Goal: Task Accomplishment & Management: Use online tool/utility

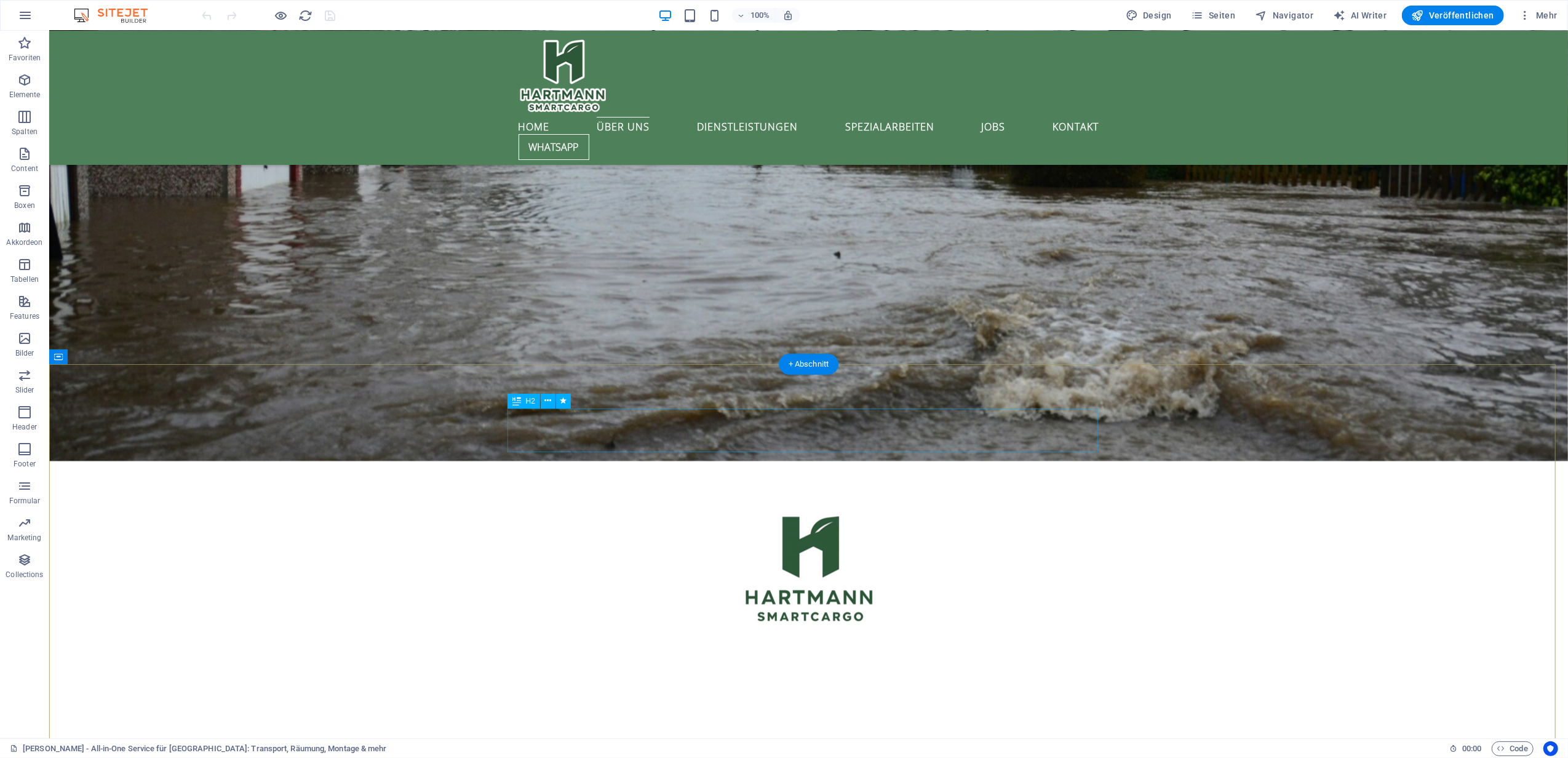
scroll to position [2578, 0]
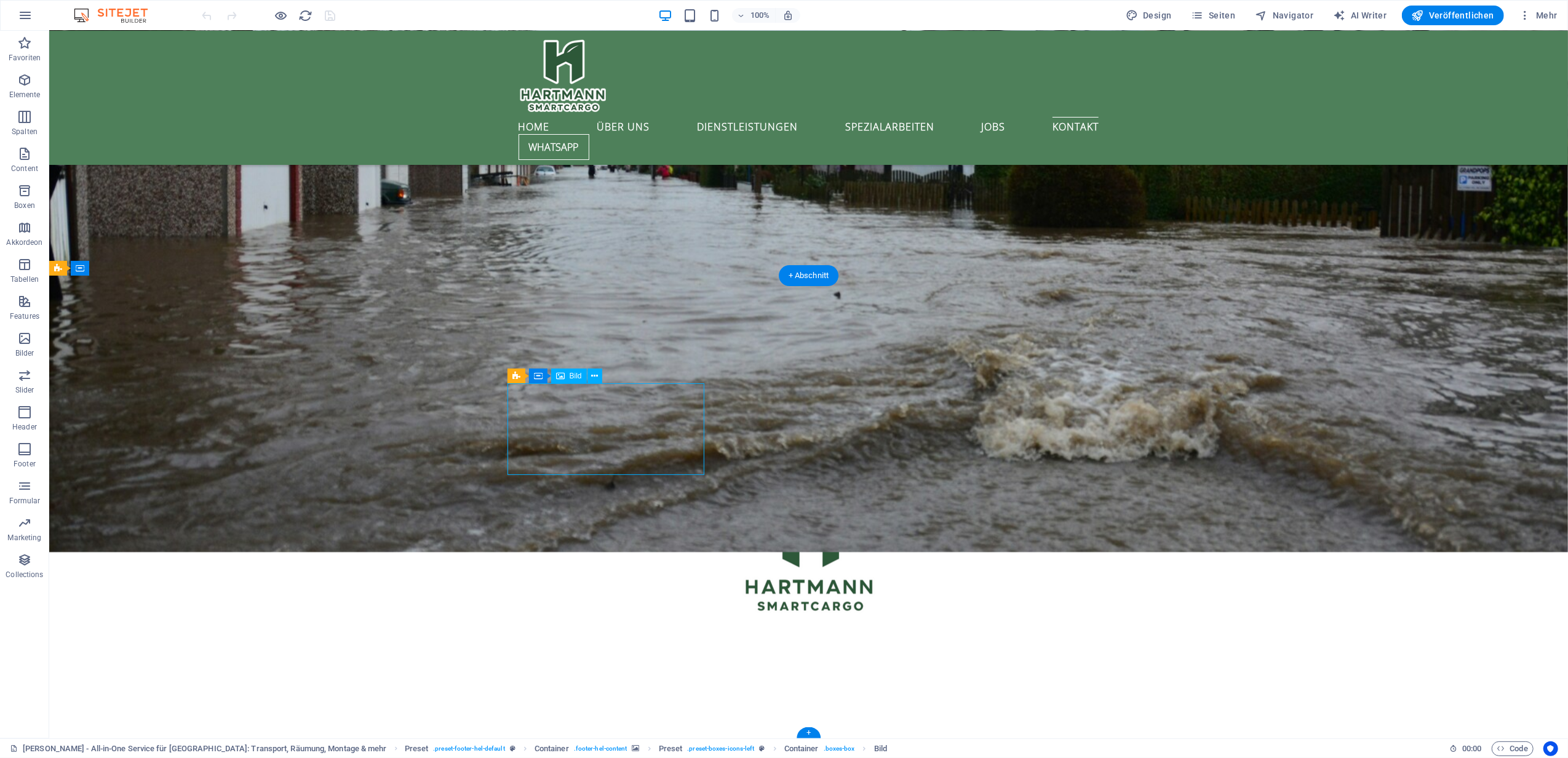
select select "px"
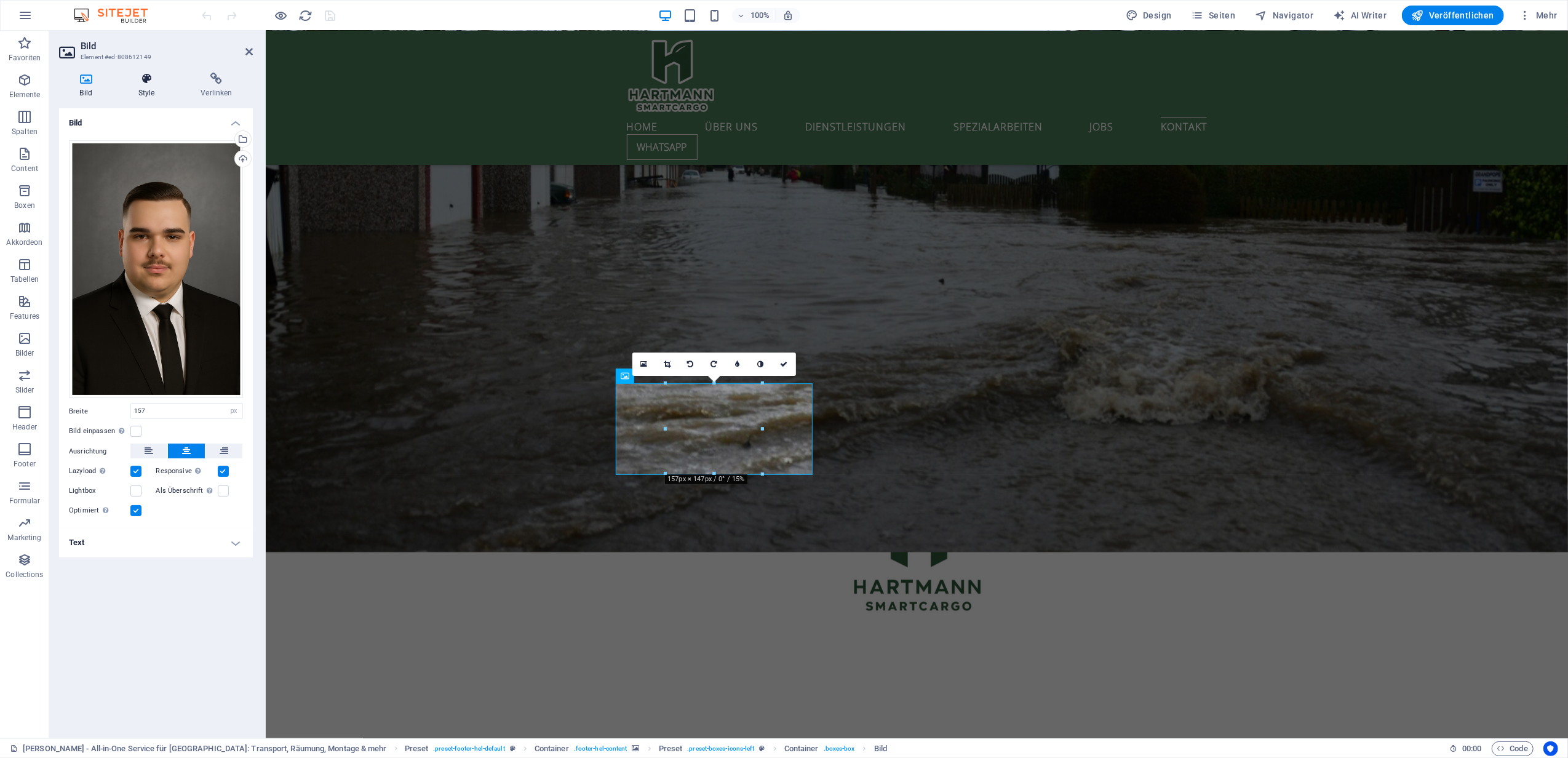
click at [158, 77] on icon at bounding box center [146, 78] width 58 height 12
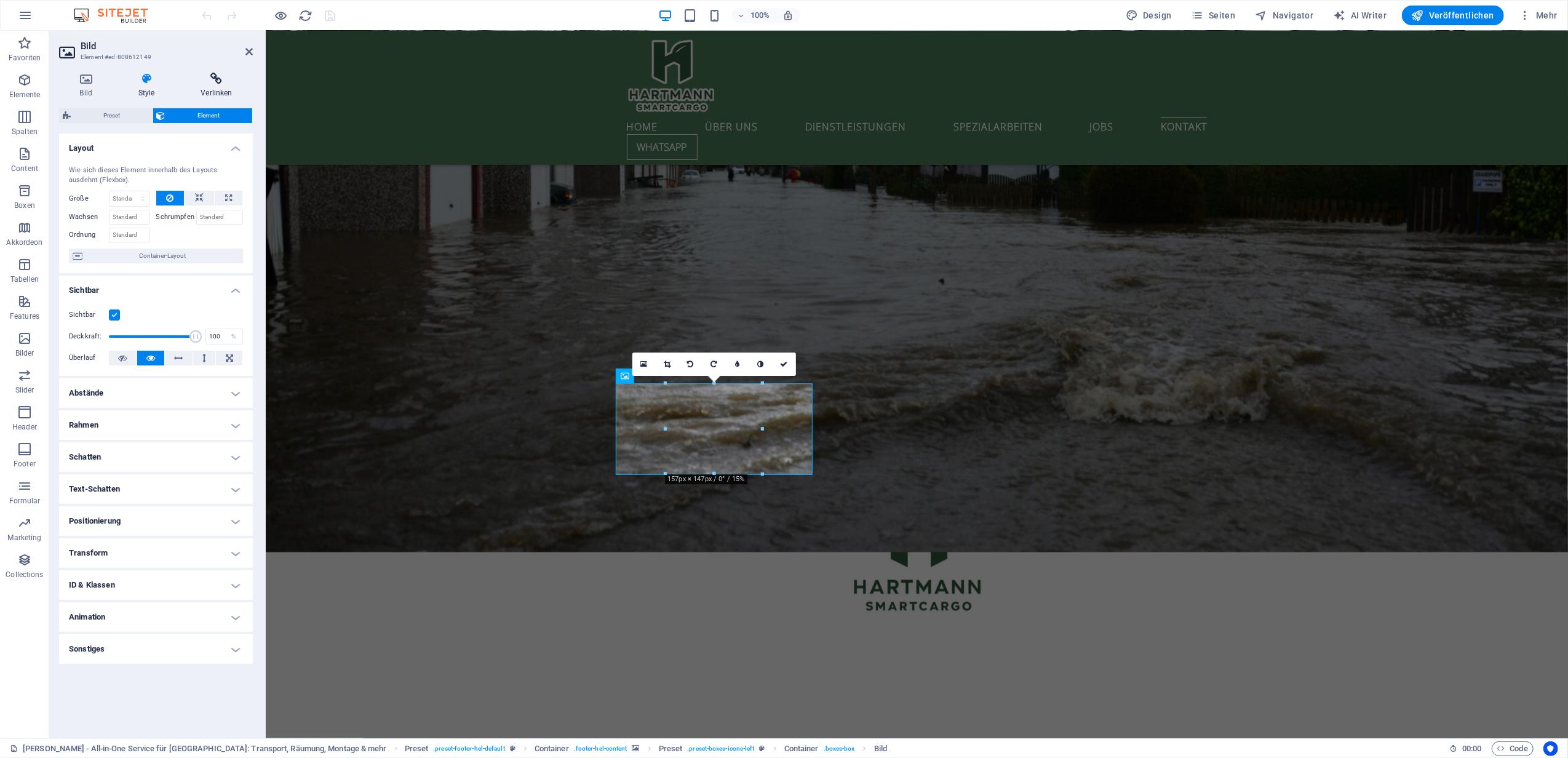
click at [196, 78] on icon at bounding box center [216, 78] width 72 height 12
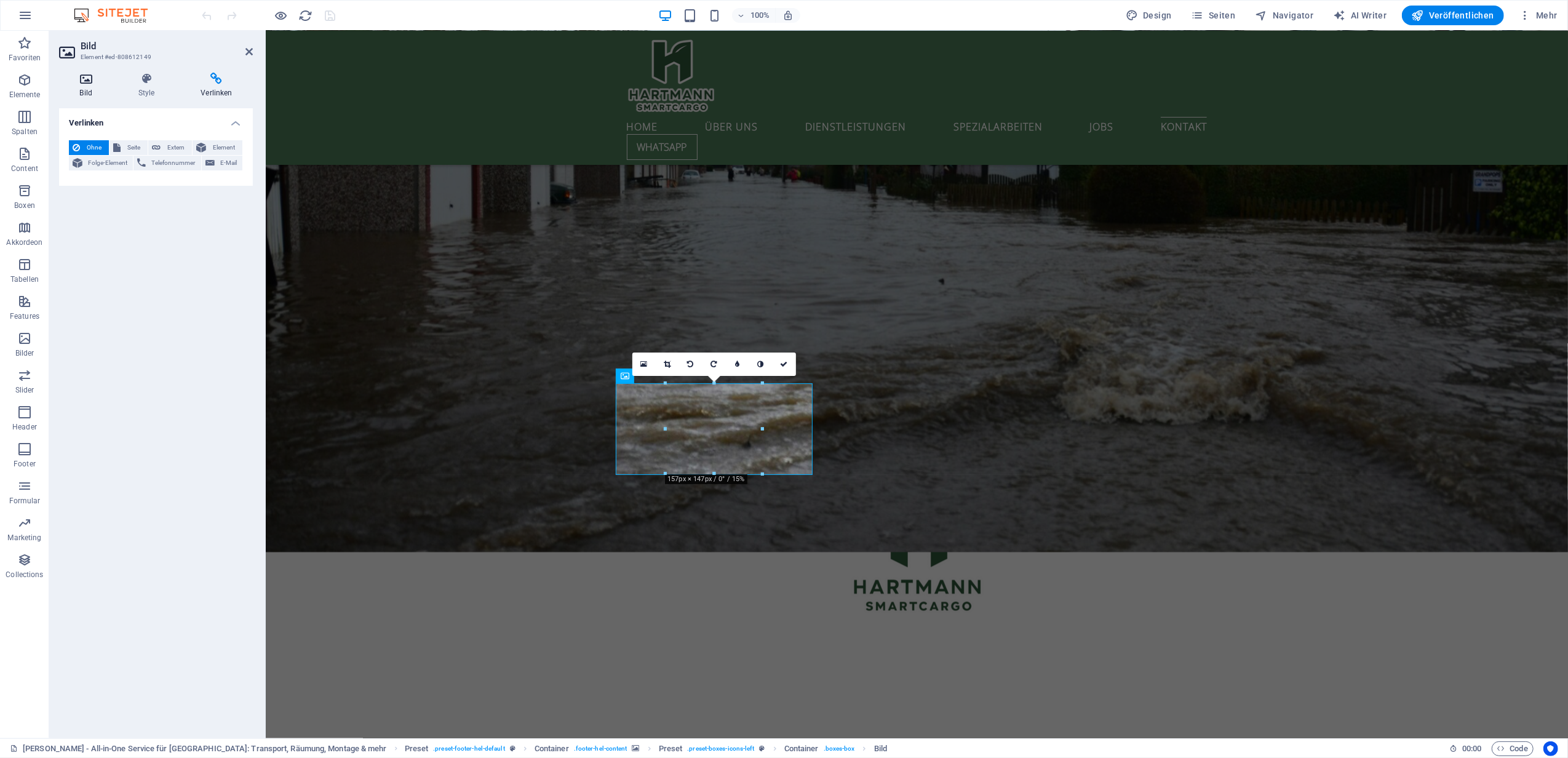
click at [69, 78] on icon at bounding box center [86, 78] width 54 height 12
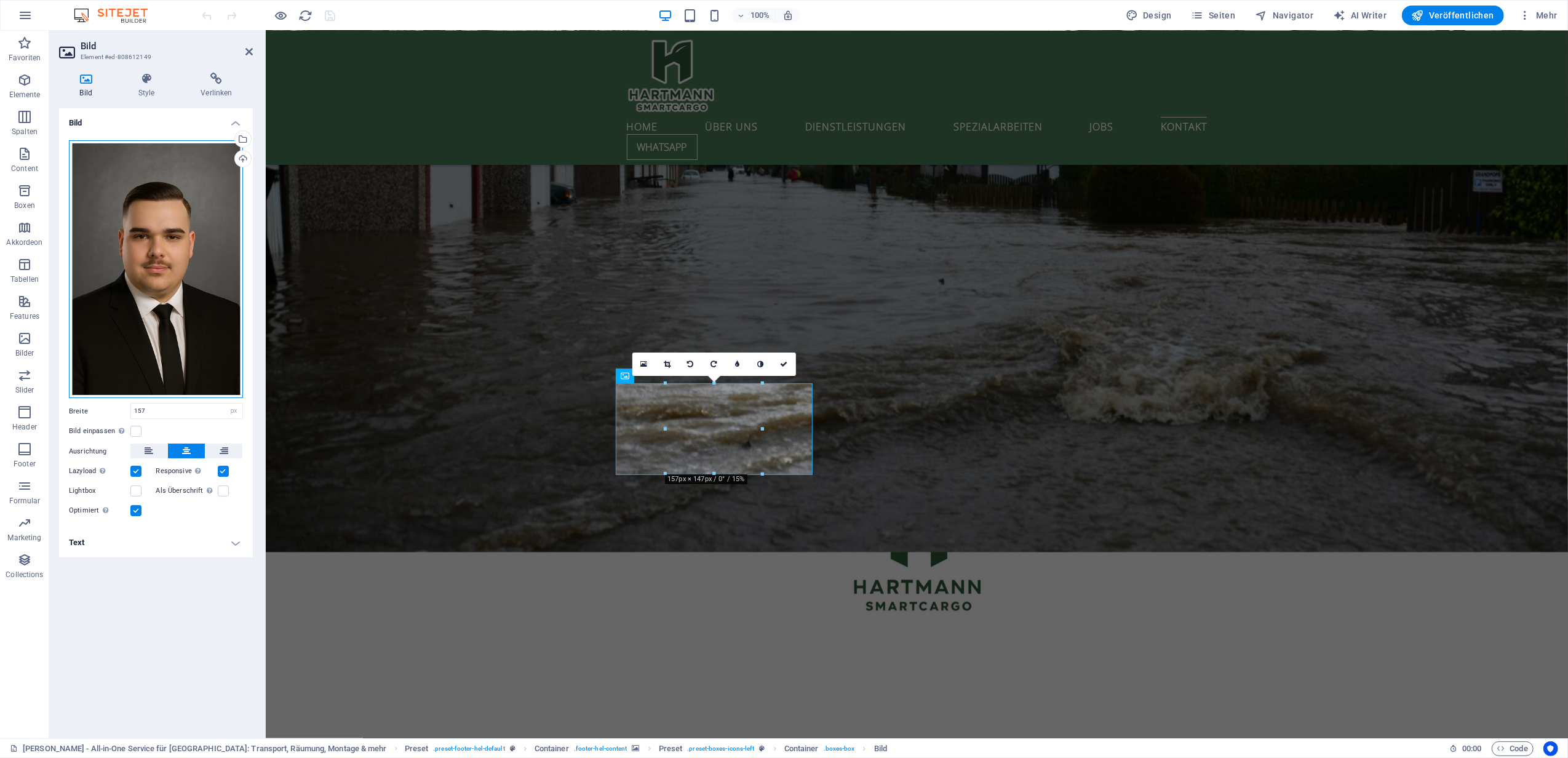
click at [185, 300] on div "Ziehe Dateien zum Hochladen hierher oder klicke hier, um aus Dateien oder koste…" at bounding box center [156, 269] width 174 height 259
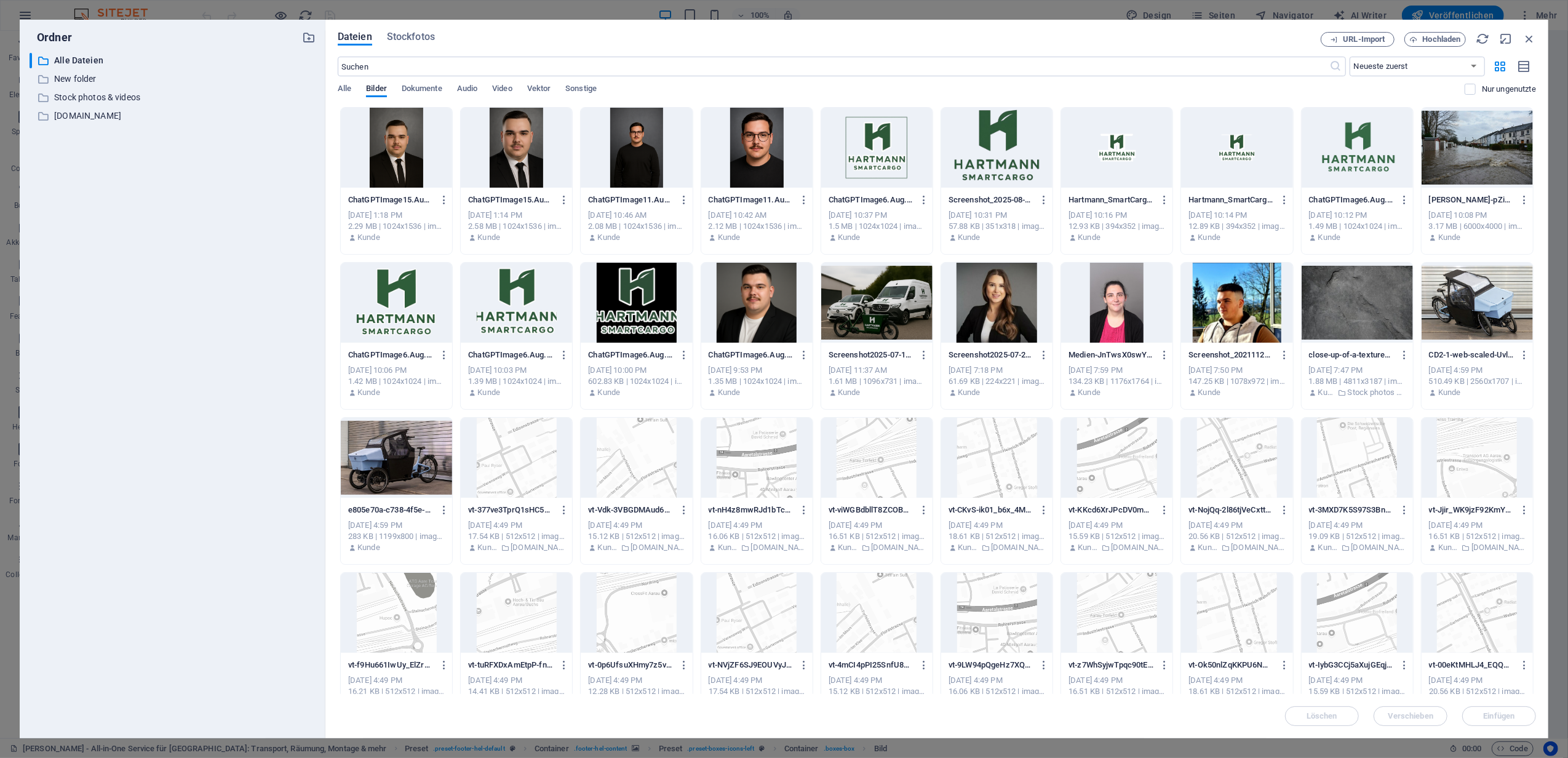
click at [1251, 306] on div at bounding box center [1236, 302] width 111 height 80
drag, startPoint x: 1507, startPoint y: 723, endPoint x: 786, endPoint y: 266, distance: 853.6
click at [813, 330] on div "Dateien Stockfotos URL-Import Hochladen ​ Neueste zuerst Älteste zuerst Name (A…" at bounding box center [937, 379] width 1198 height 694
click at [635, 146] on div at bounding box center [636, 147] width 111 height 80
click at [1506, 722] on button "Einfügen" at bounding box center [1499, 716] width 74 height 19
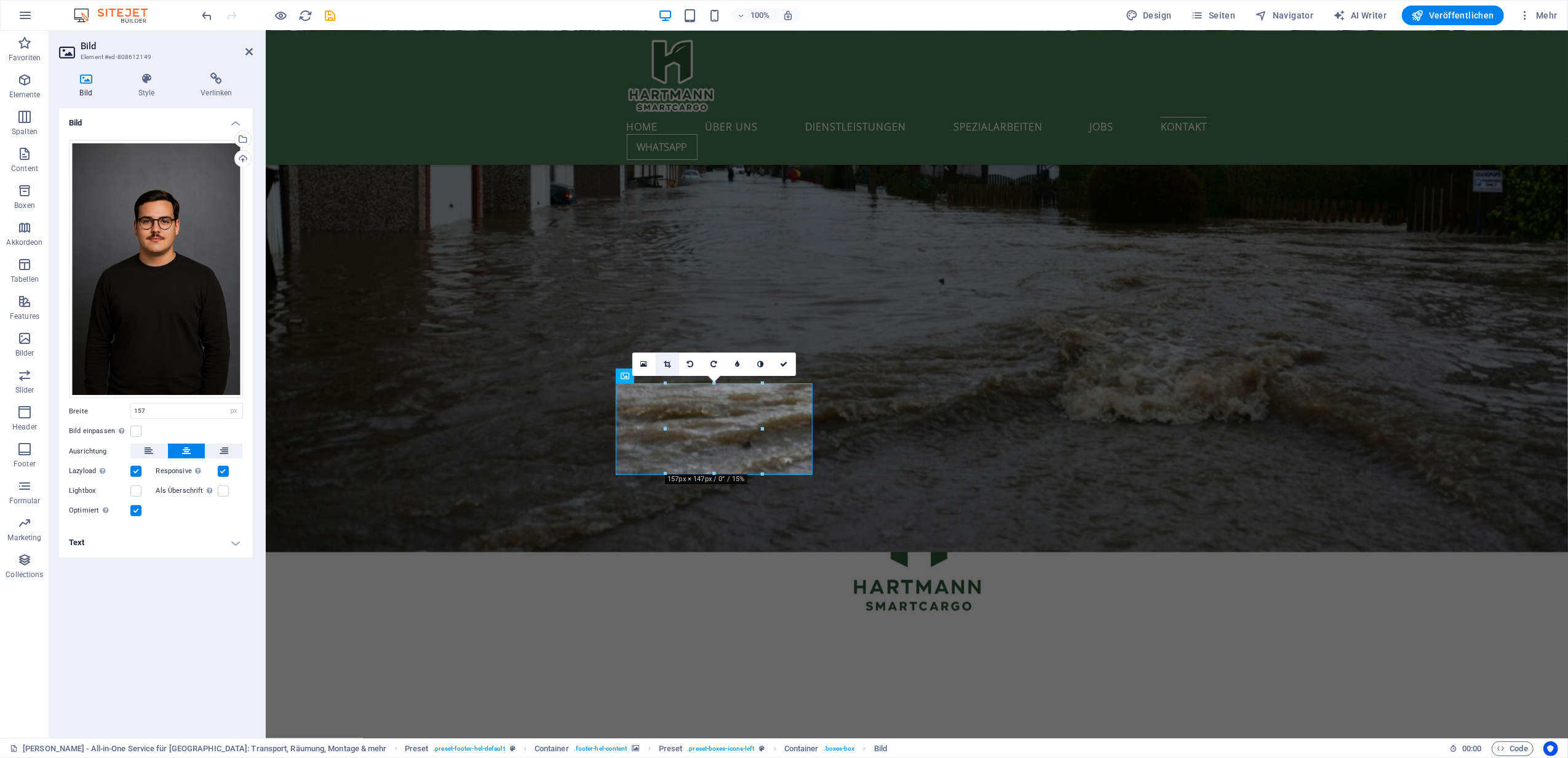
click at [665, 355] on link at bounding box center [667, 364] width 23 height 23
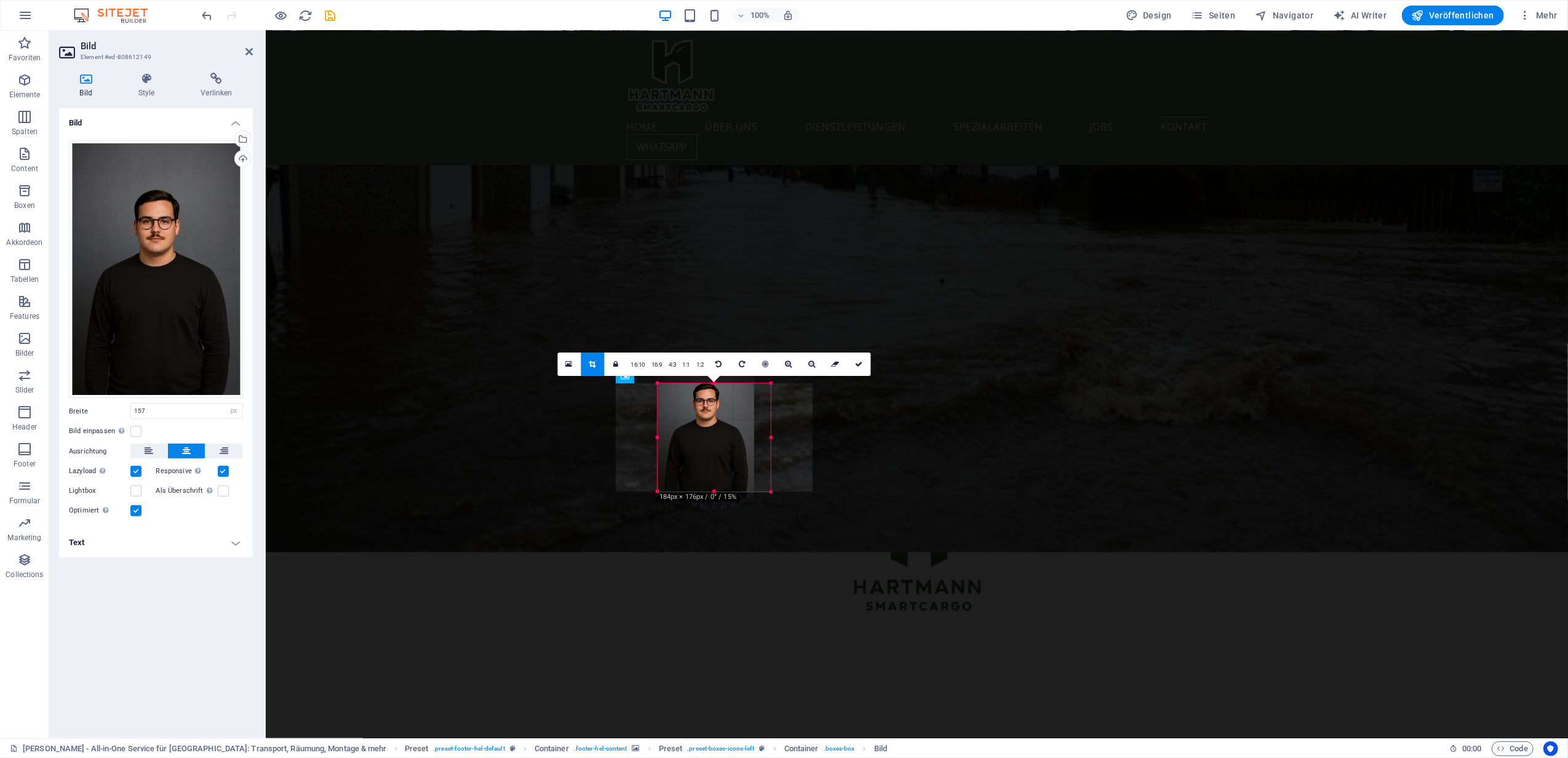
drag, startPoint x: 761, startPoint y: 478, endPoint x: 513, endPoint y: 465, distance: 248.3
click at [208, 9] on icon "undo" at bounding box center [207, 15] width 14 height 14
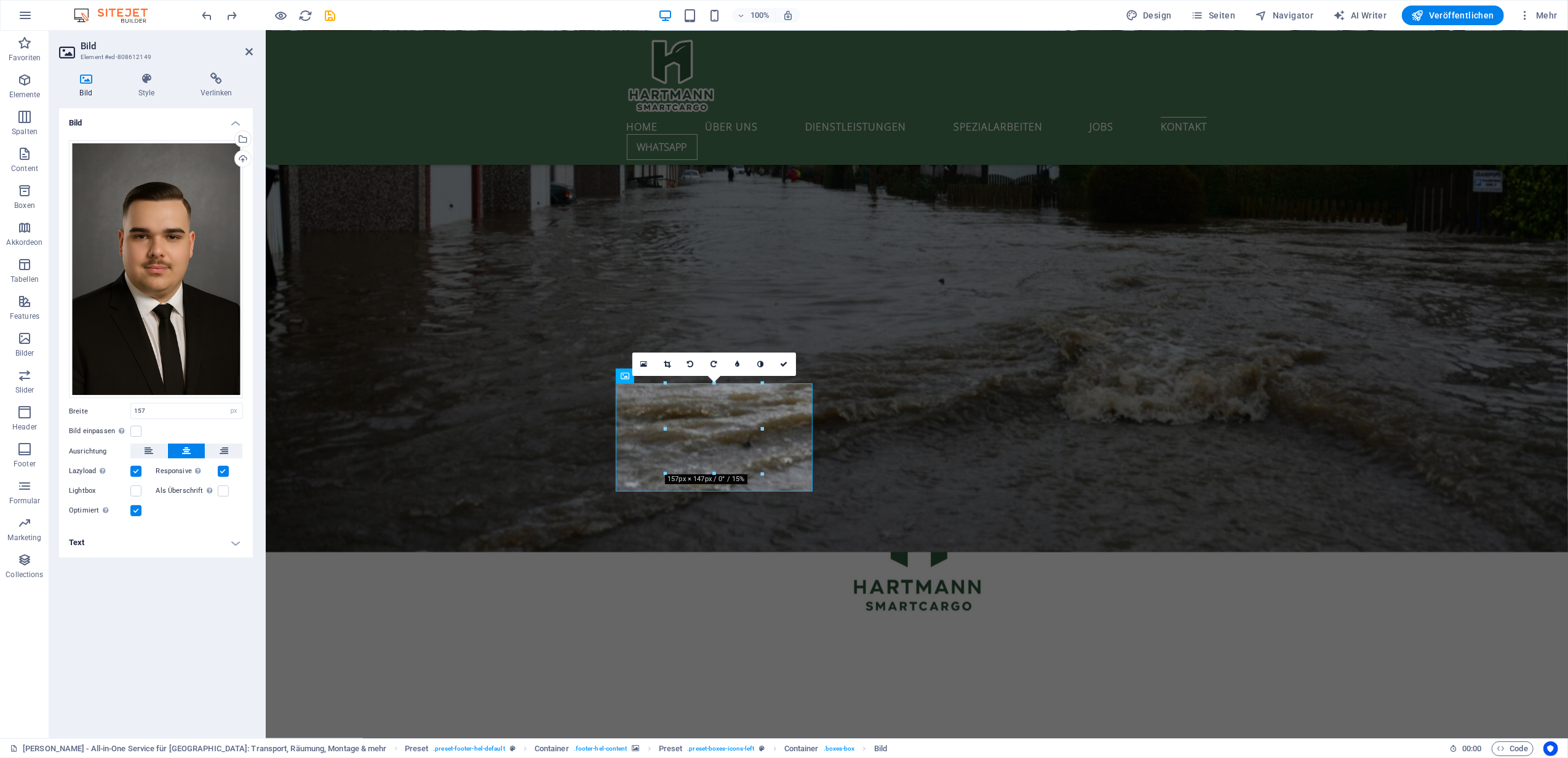
click at [202, 5] on div "100% Design Seiten Navigator AI Writer Veröffentlichen Mehr" at bounding box center [784, 15] width 1567 height 29
click at [202, 10] on icon "undo" at bounding box center [207, 15] width 14 height 14
click at [156, 236] on div "Ziehe Dateien zum Hochladen hierher oder klicke hier, um aus Dateien oder koste…" at bounding box center [156, 269] width 174 height 259
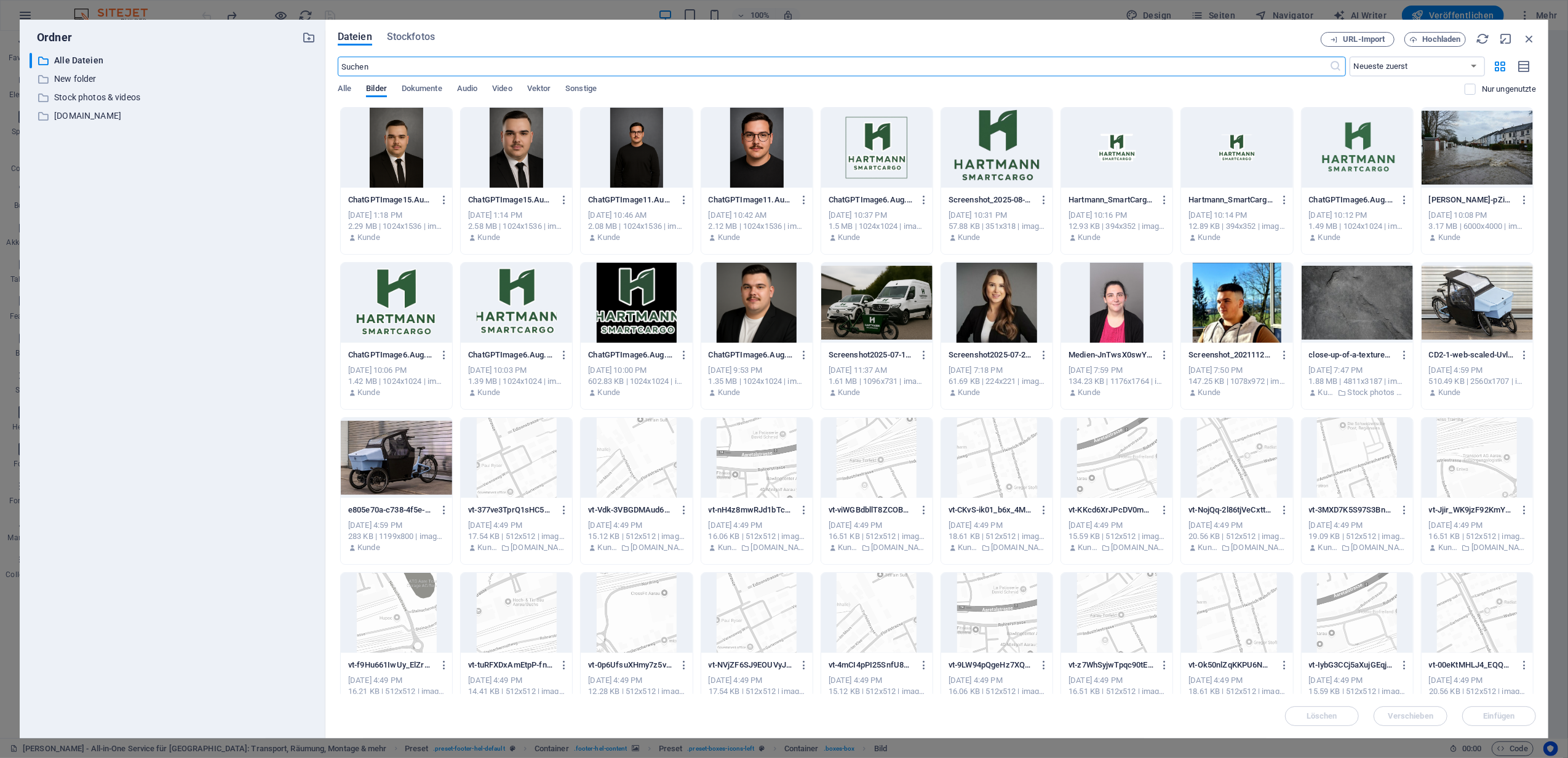
click at [637, 135] on div at bounding box center [636, 147] width 111 height 80
click at [1477, 707] on button "Einfügen" at bounding box center [1499, 716] width 74 height 19
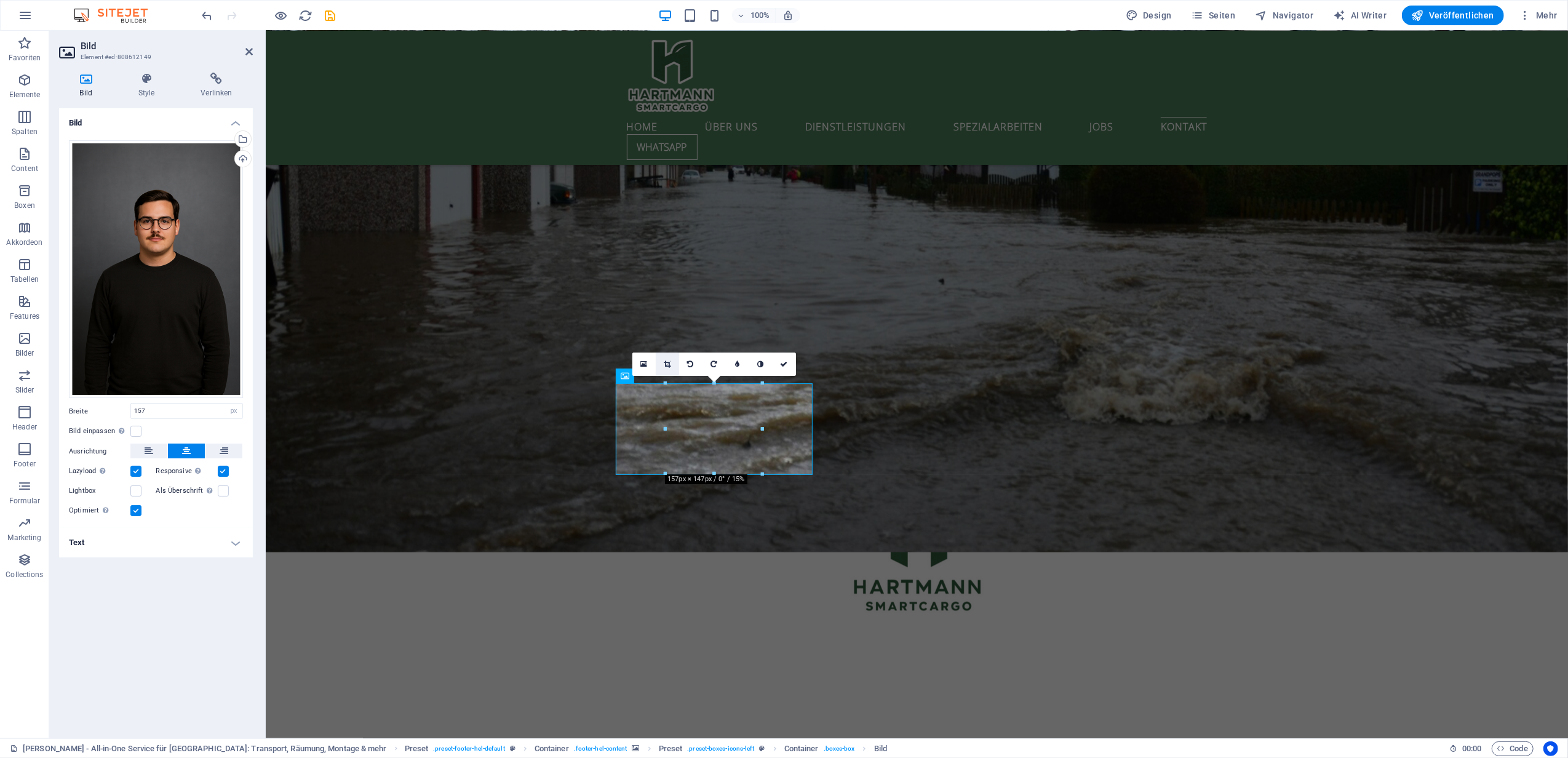
click at [662, 357] on link at bounding box center [667, 364] width 23 height 23
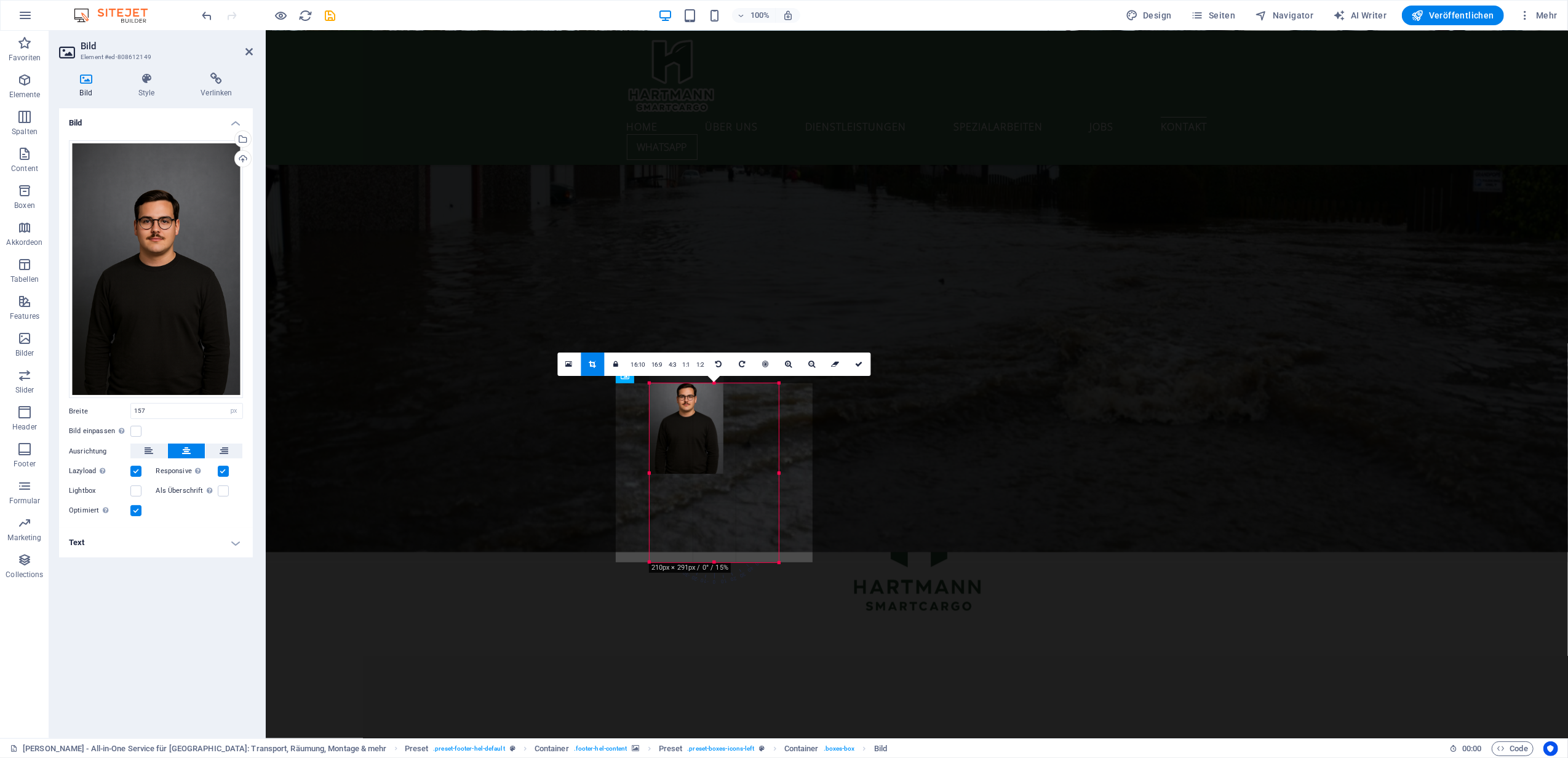
drag, startPoint x: 761, startPoint y: 474, endPoint x: 534, endPoint y: 531, distance: 234.0
click at [827, 367] on icon at bounding box center [829, 364] width 7 height 7
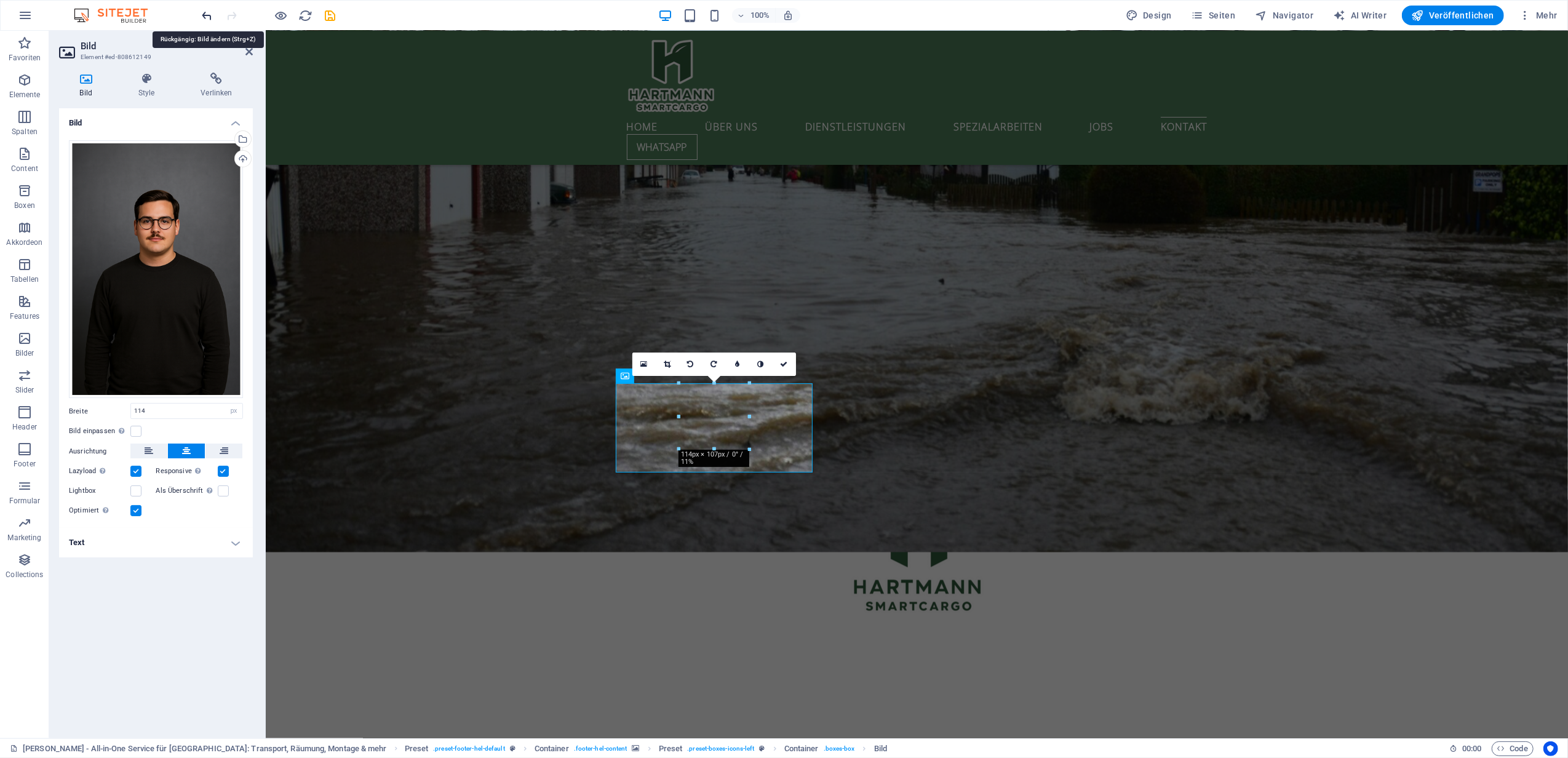
click at [206, 9] on icon "undo" at bounding box center [207, 15] width 14 height 14
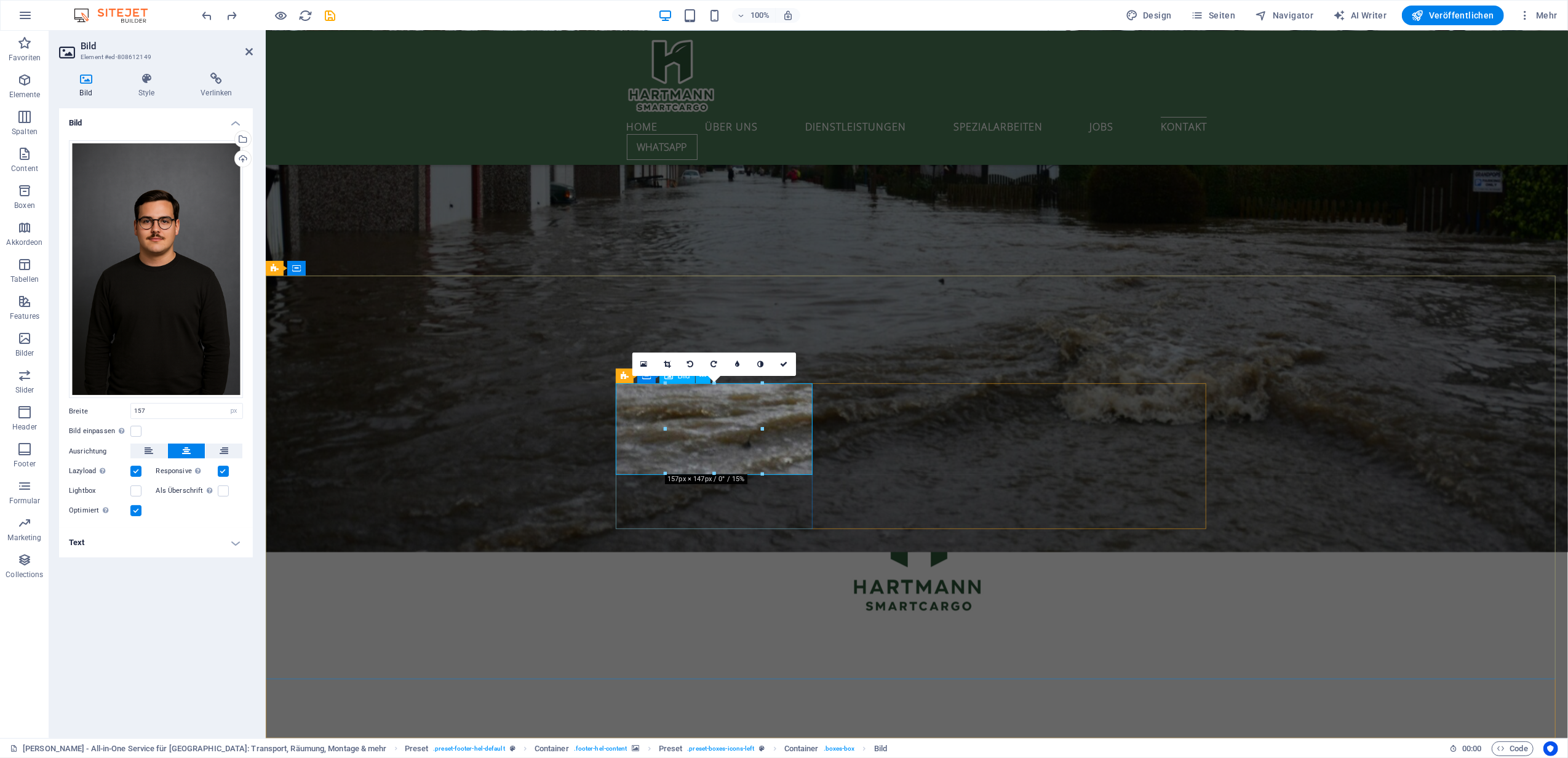
click at [665, 367] on icon at bounding box center [667, 364] width 7 height 7
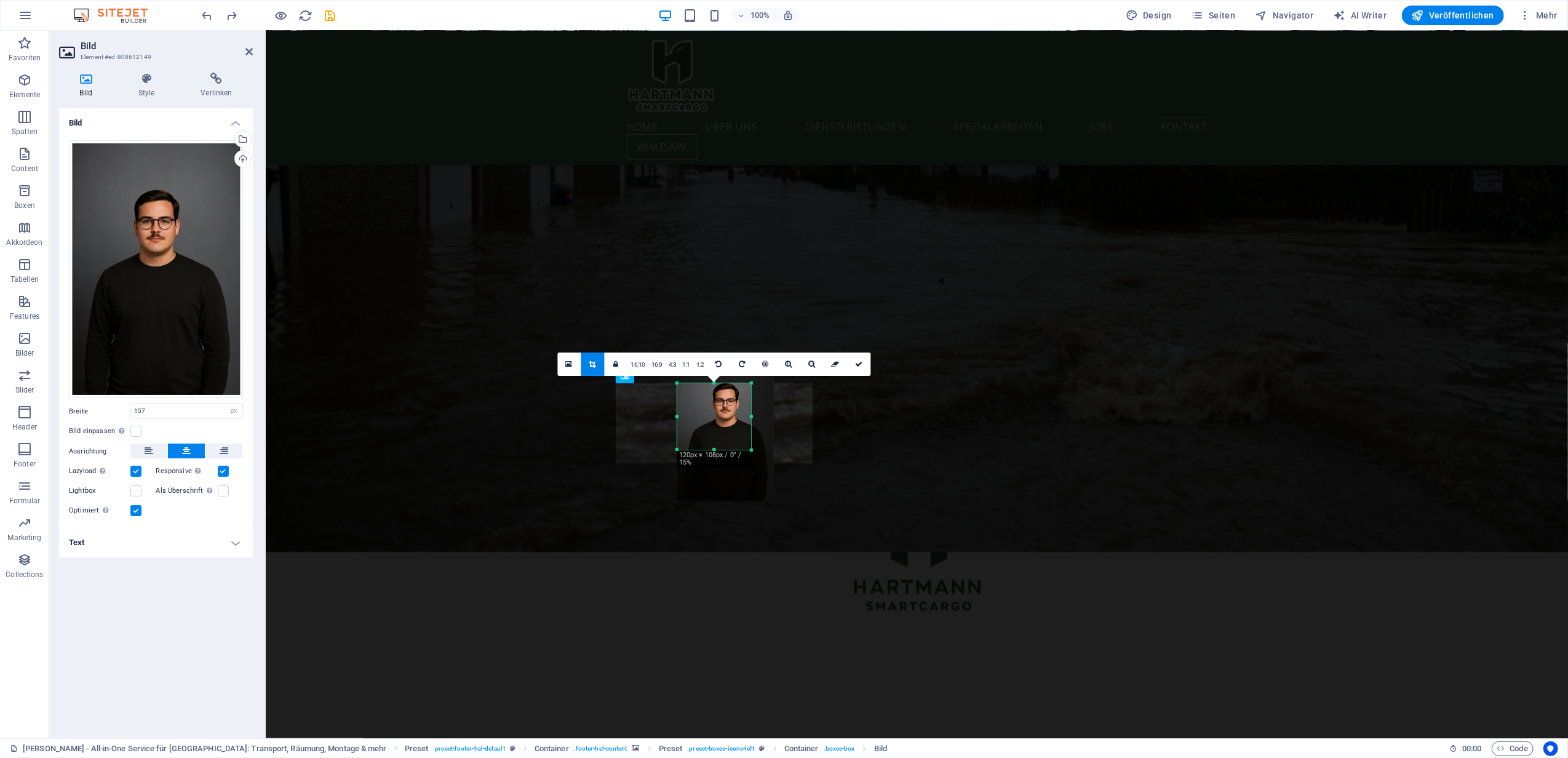
drag, startPoint x: 761, startPoint y: 475, endPoint x: 738, endPoint y: 449, distance: 34.7
click at [738, 449] on div "180 170 160 150 140 130 120 110 100 90 80 70 60 50 40 30 20 10 0 -10 -20 -30 -4…" at bounding box center [714, 416] width 74 height 66
drag, startPoint x: 677, startPoint y: 448, endPoint x: 700, endPoint y: 446, distance: 23.1
click at [700, 446] on div "180 170 160 150 140 130 120 110 100 90 80 70 60 50 40 30 20 10 0 -10 -20 -30 -4…" at bounding box center [714, 416] width 52 height 66
drag, startPoint x: 714, startPoint y: 451, endPoint x: 714, endPoint y: 437, distance: 14.0
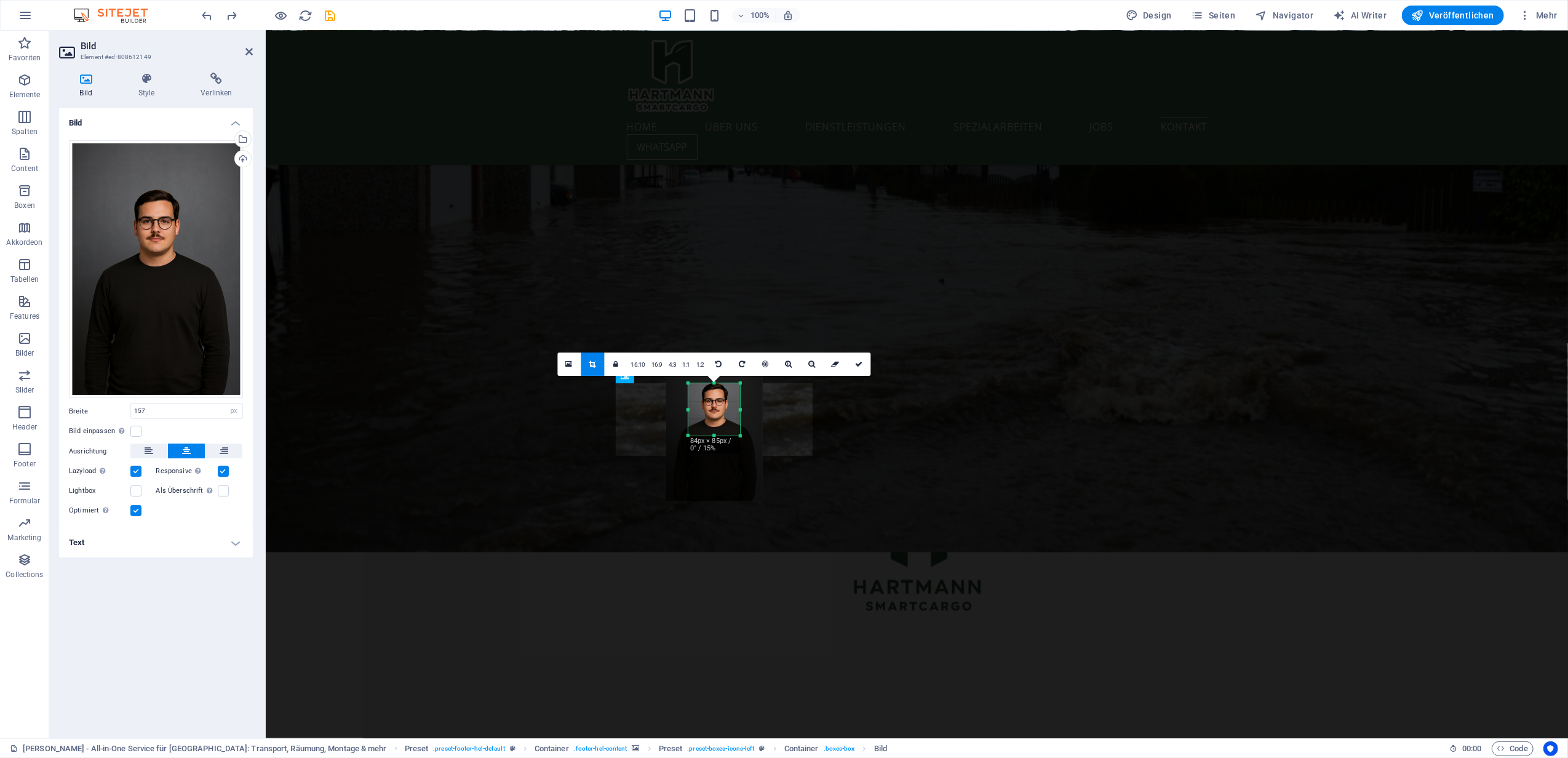
click at [714, 437] on div at bounding box center [714, 436] width 52 height 4
click at [855, 365] on icon at bounding box center [858, 364] width 7 height 7
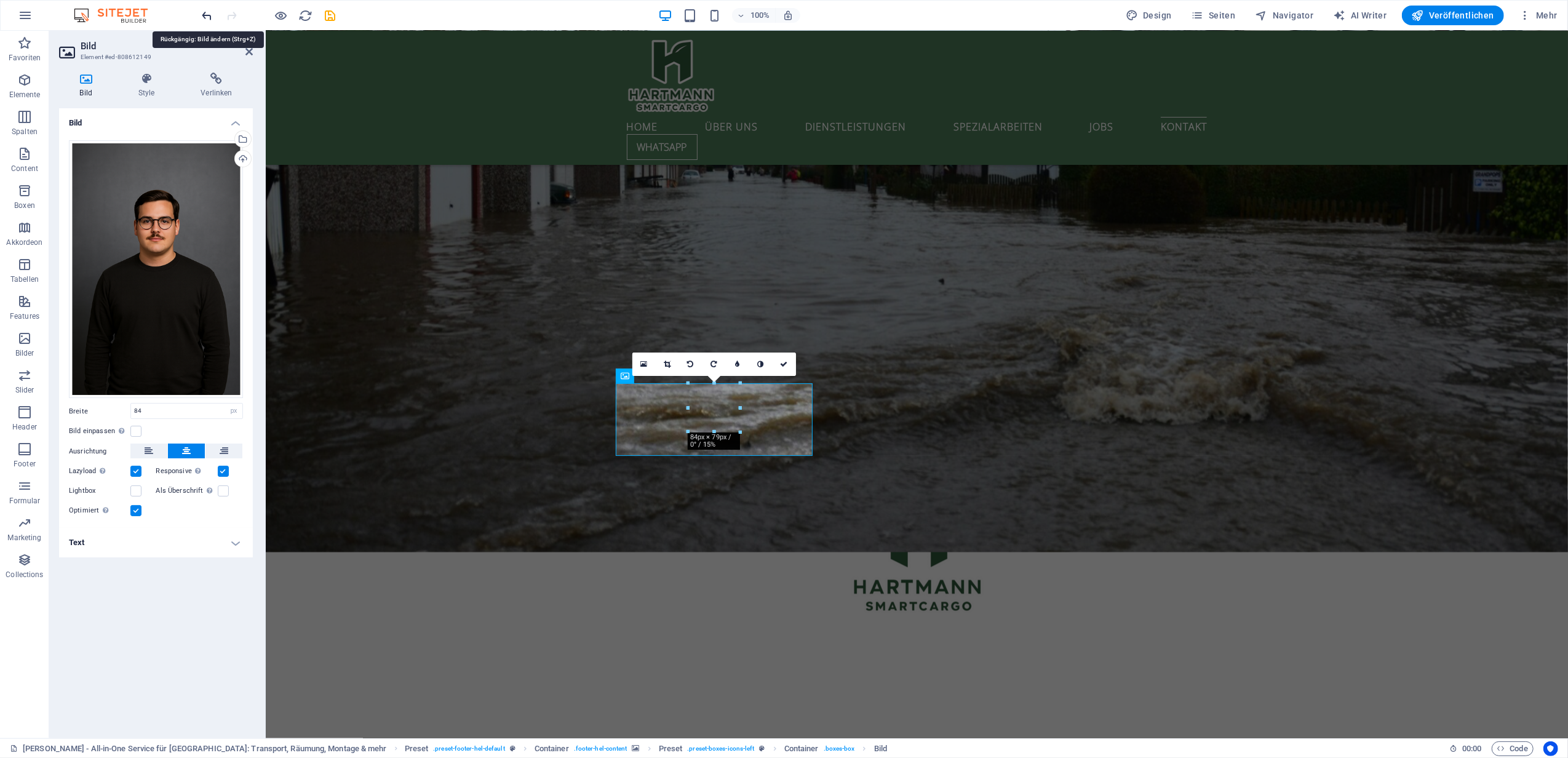
click at [208, 13] on icon "undo" at bounding box center [207, 15] width 14 height 14
type input "157"
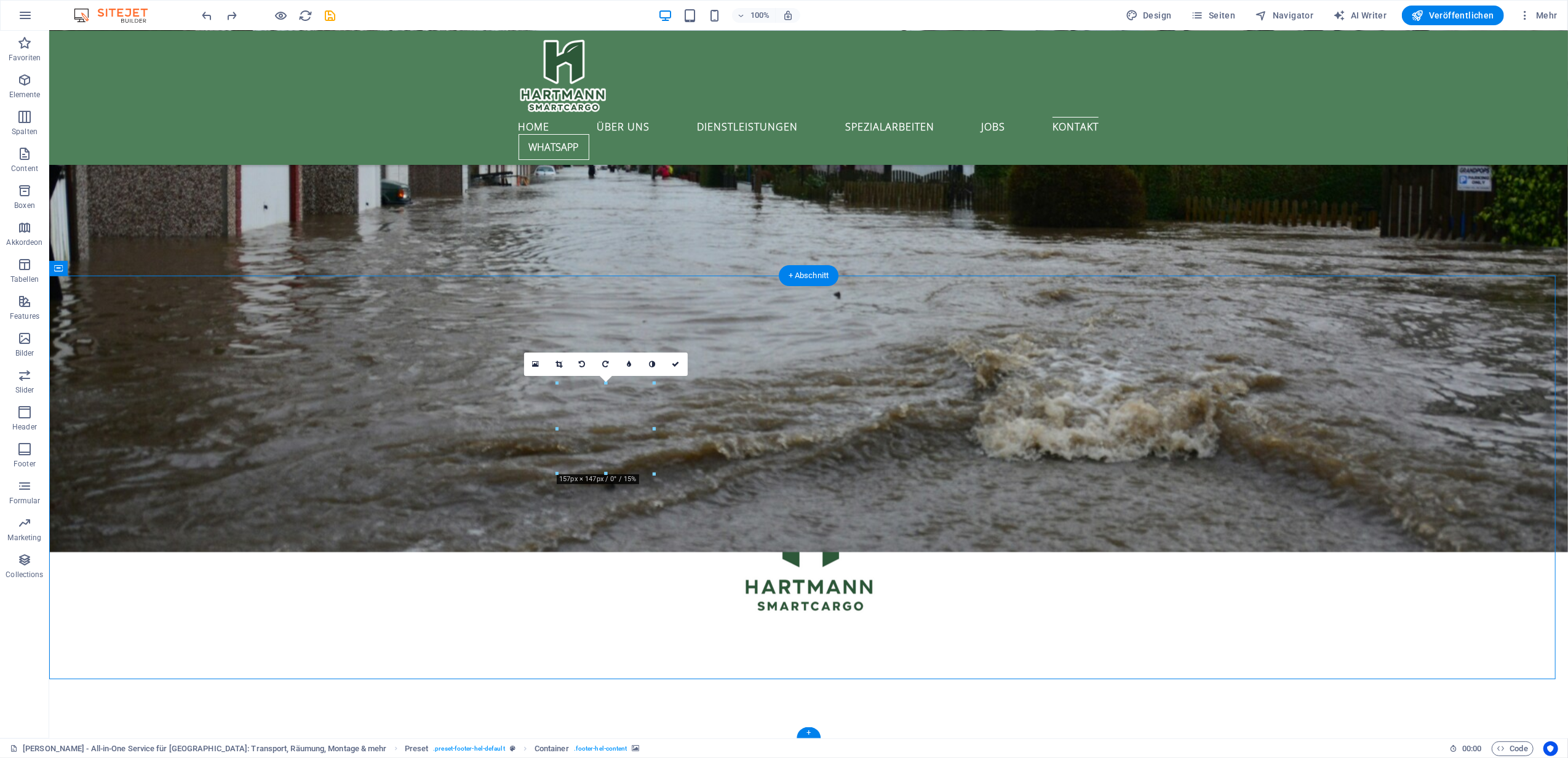
click at [1486, 16] on span "Veröffentlichen" at bounding box center [1453, 15] width 82 height 12
